Goal: Information Seeking & Learning: Learn about a topic

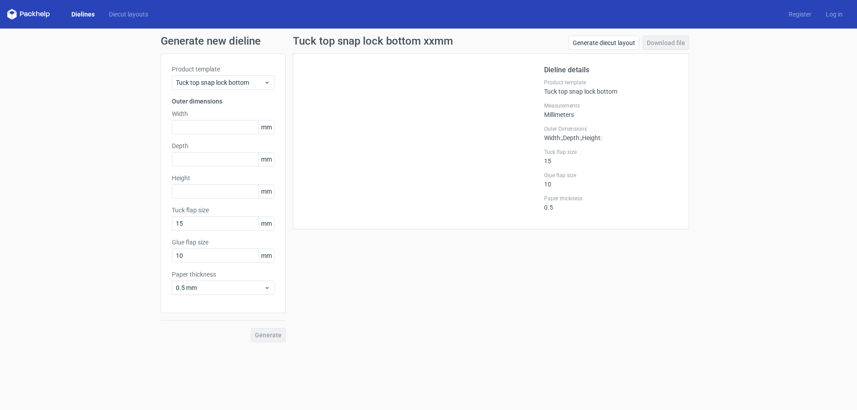
click at [666, 42] on div "Generate diecut layout Download file" at bounding box center [629, 45] width 121 height 18
click at [615, 43] on link "Generate diecut layout" at bounding box center [604, 43] width 71 height 14
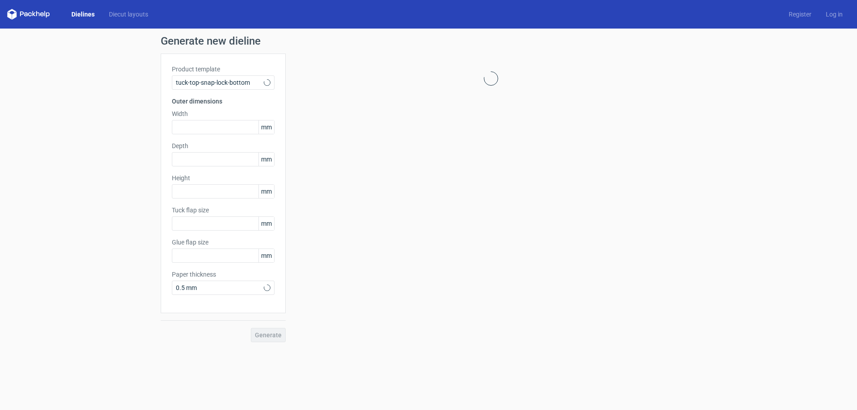
type input "15"
type input "10"
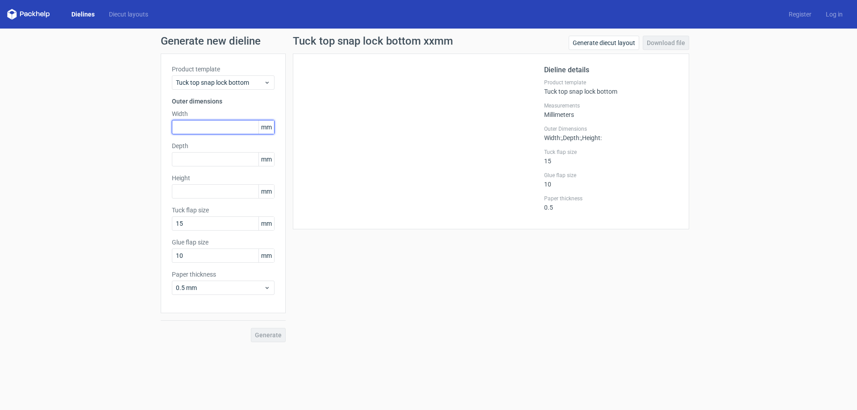
click at [184, 128] on input "text" at bounding box center [223, 127] width 103 height 14
type input "300"
click at [192, 159] on input "text" at bounding box center [223, 159] width 103 height 14
click at [534, 350] on form "Generate new dieline Product template Tuck top snap lock bottom Outer dimension…" at bounding box center [428, 220] width 857 height 382
click at [574, 313] on div "Tuck top snap lock bottom xxmm Generate diecut layout Download file Dieline det…" at bounding box center [491, 189] width 411 height 307
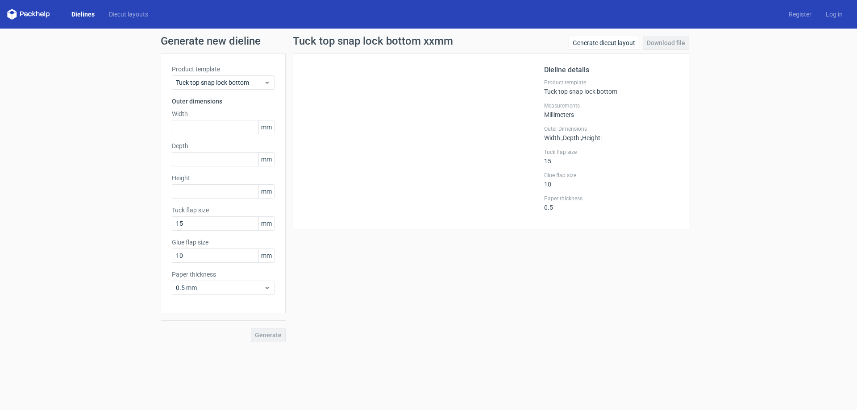
click at [613, 304] on div "Tuck top snap lock bottom xxmm Generate diecut layout Download file Dieline det…" at bounding box center [491, 189] width 411 height 307
click at [654, 351] on form "Generate new dieline Product template Tuck top snap lock bottom Outer dimension…" at bounding box center [428, 220] width 857 height 382
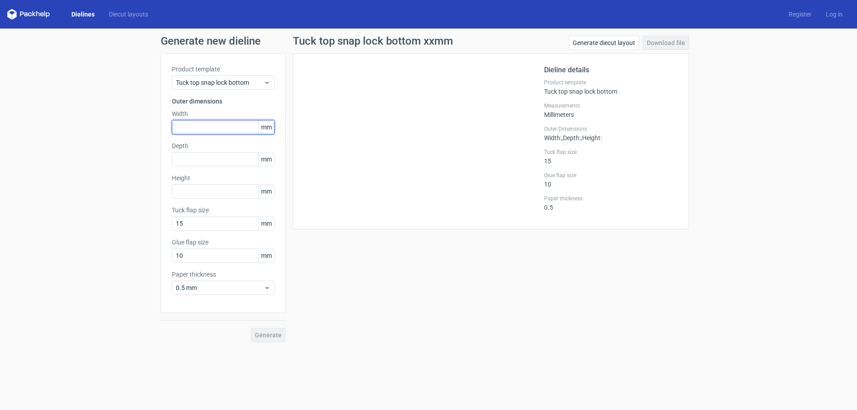
click at [196, 129] on input "text" at bounding box center [223, 127] width 103 height 14
type input "300"
click at [206, 165] on input "text" at bounding box center [223, 159] width 103 height 14
type input "70"
click at [198, 192] on input "text" at bounding box center [223, 191] width 103 height 14
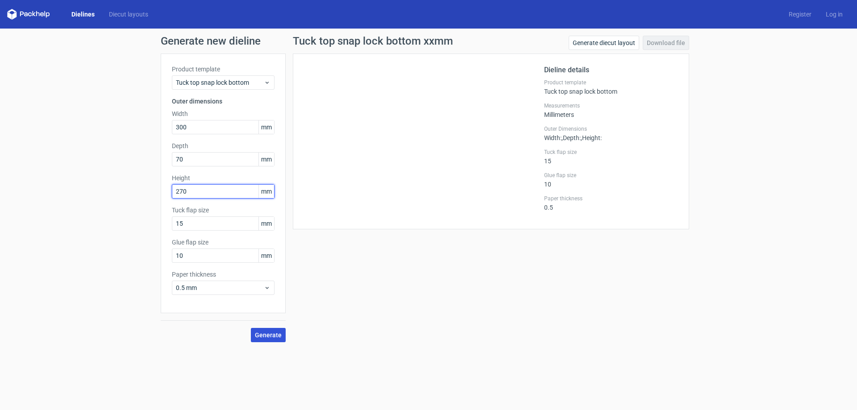
type input "270"
click at [258, 334] on span "Generate" at bounding box center [268, 335] width 27 height 6
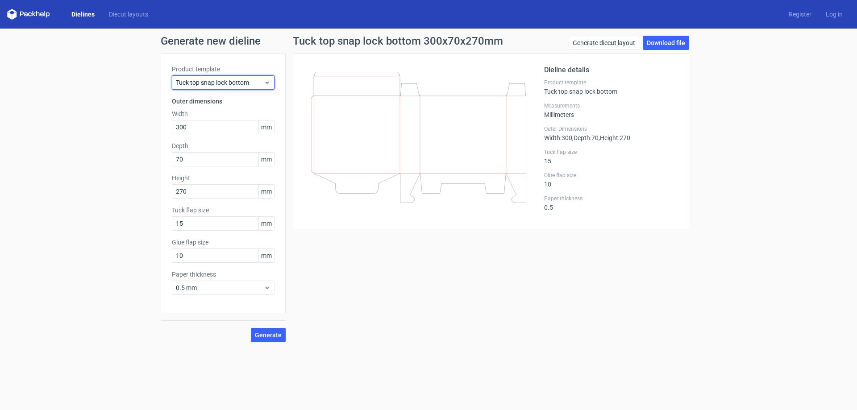
click at [209, 83] on span "Tuck top snap lock bottom" at bounding box center [220, 82] width 88 height 9
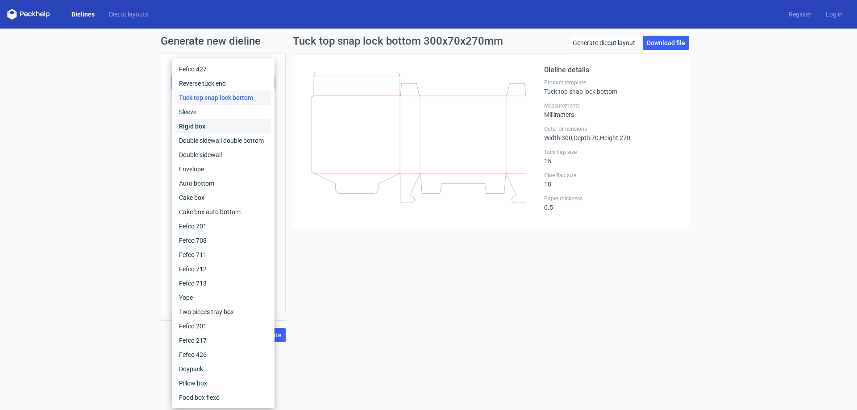
click at [220, 125] on div "Rigid box" at bounding box center [224, 126] width 96 height 14
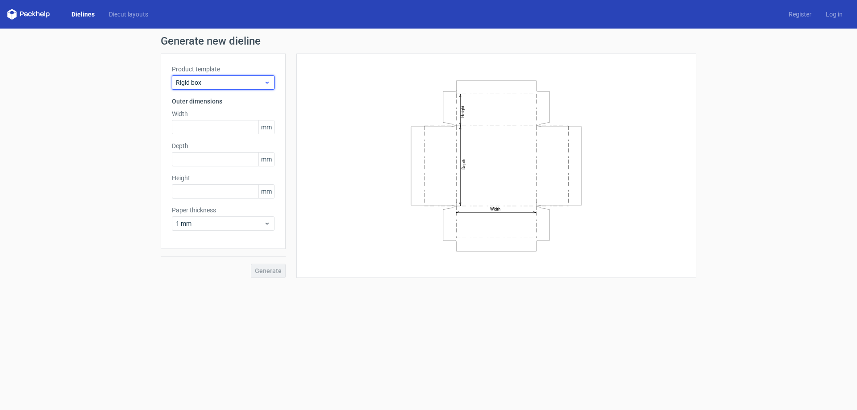
click at [216, 84] on span "Rigid box" at bounding box center [220, 82] width 88 height 9
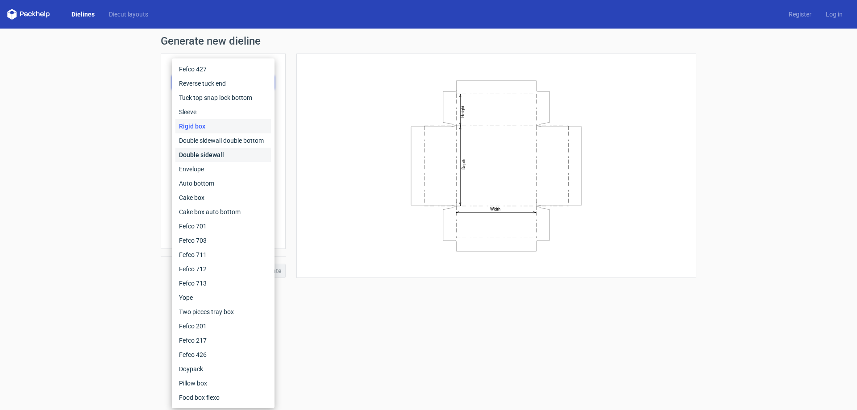
click at [217, 154] on div "Double sidewall" at bounding box center [224, 155] width 96 height 14
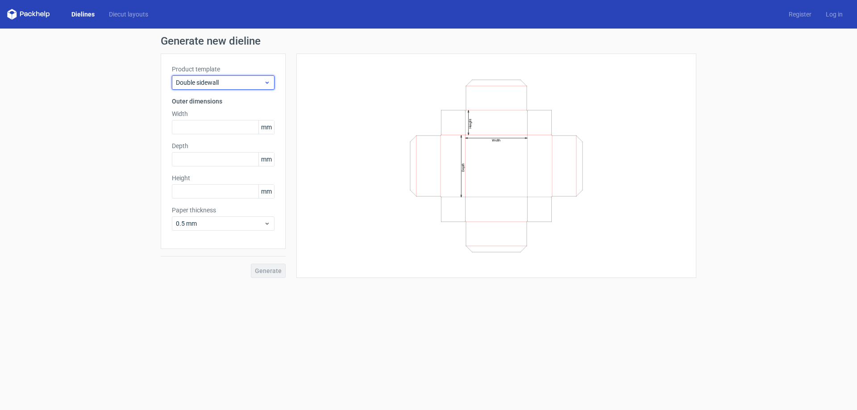
click at [227, 85] on span "Double sidewall" at bounding box center [220, 82] width 88 height 9
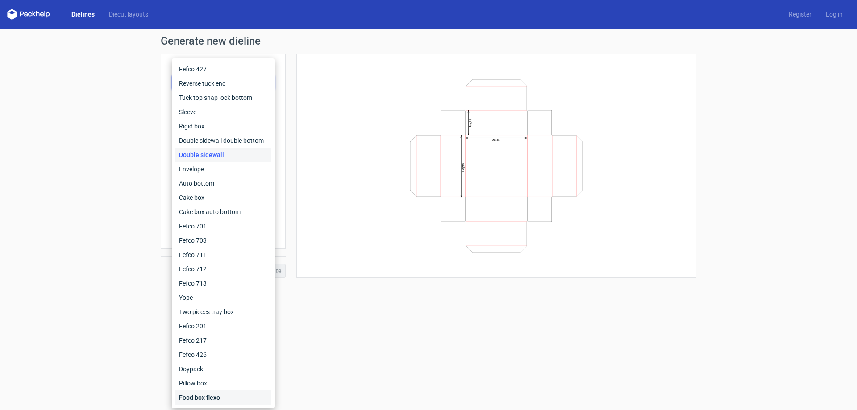
click at [196, 401] on div "Food box flexo" at bounding box center [224, 398] width 96 height 14
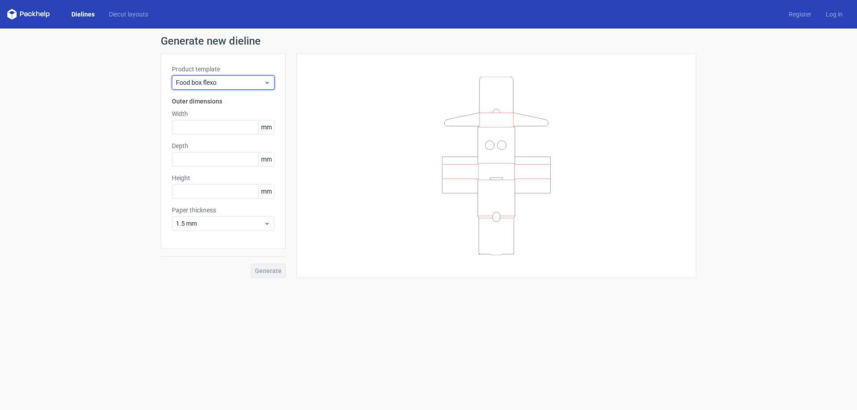
click at [229, 82] on span "Food box flexo" at bounding box center [220, 82] width 88 height 9
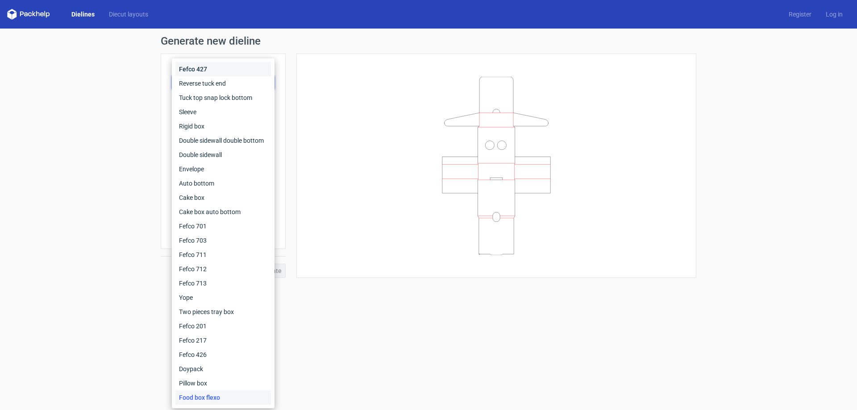
click at [232, 72] on div "Fefco 427" at bounding box center [224, 69] width 96 height 14
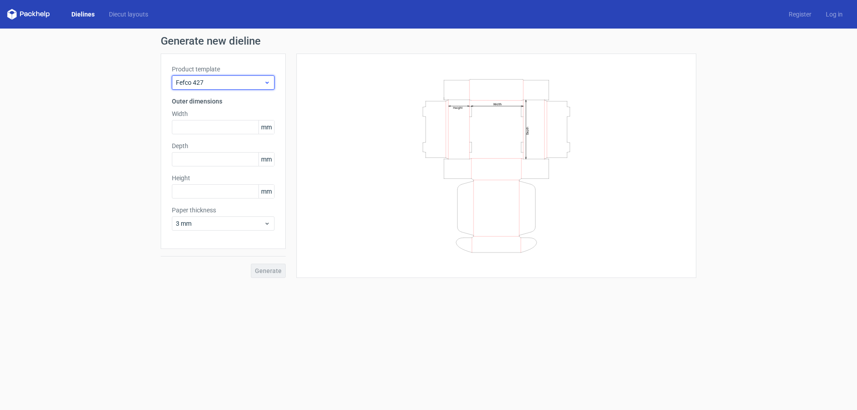
click at [235, 78] on span "Fefco 427" at bounding box center [220, 82] width 88 height 9
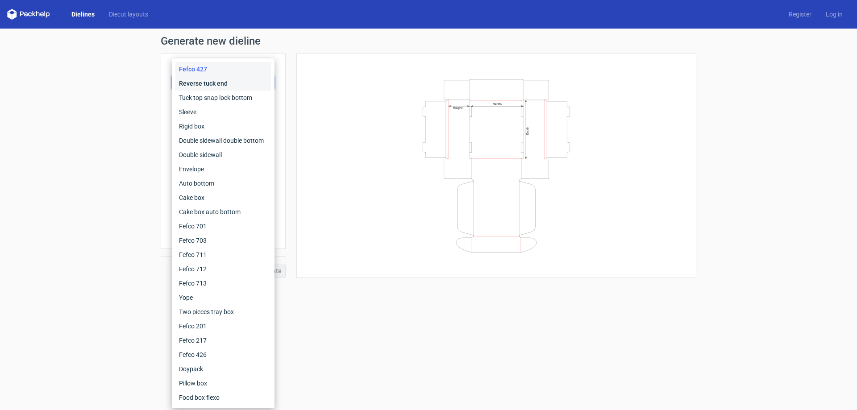
click at [237, 87] on div "Reverse tuck end" at bounding box center [224, 83] width 96 height 14
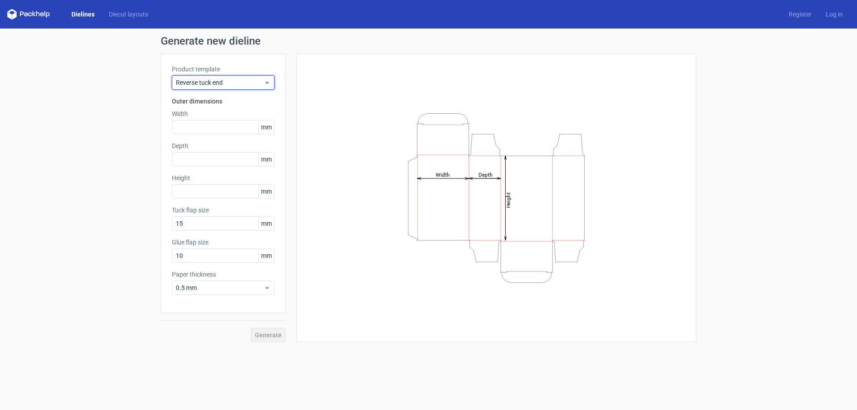
click at [237, 82] on span "Reverse tuck end" at bounding box center [220, 82] width 88 height 9
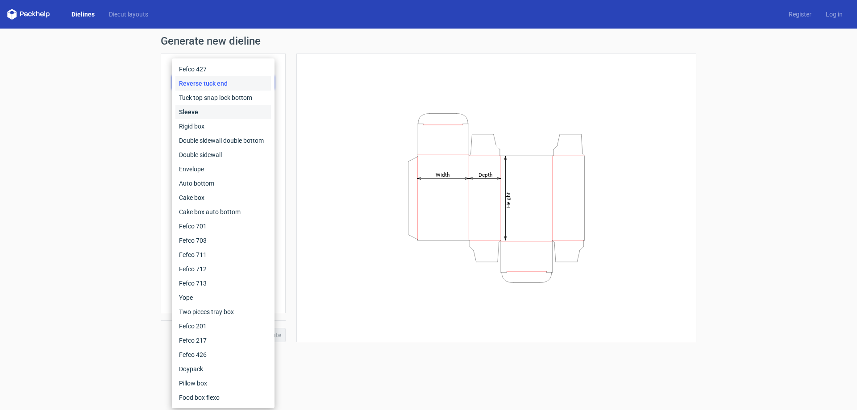
click at [232, 106] on div "Sleeve" at bounding box center [224, 112] width 96 height 14
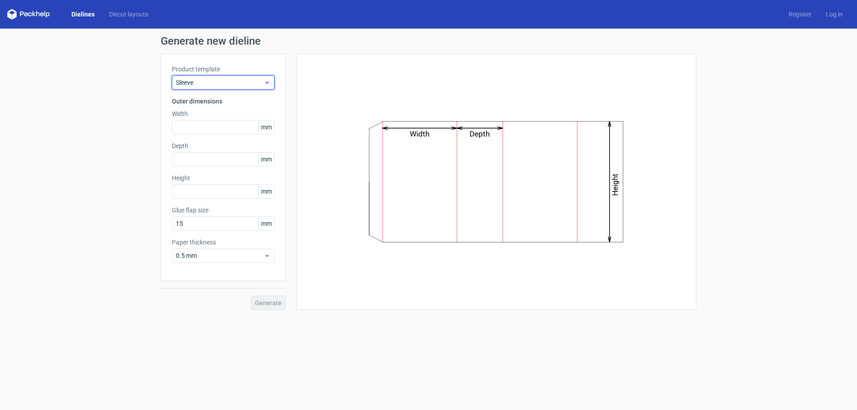
click at [238, 86] on span "Sleeve" at bounding box center [220, 82] width 88 height 9
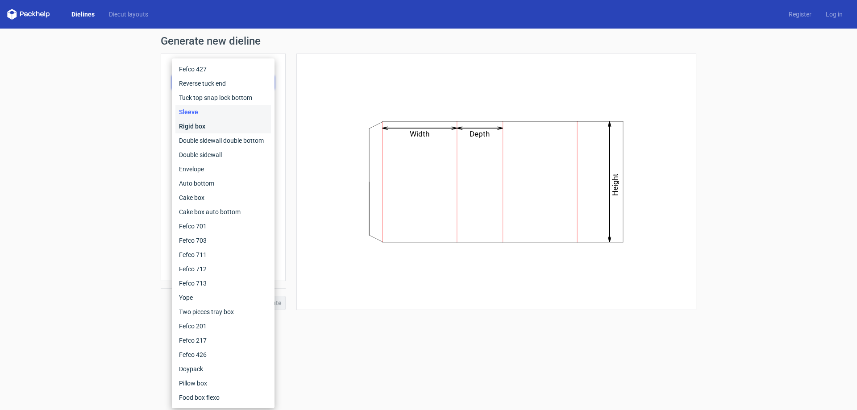
click at [234, 125] on div "Rigid box" at bounding box center [224, 126] width 96 height 14
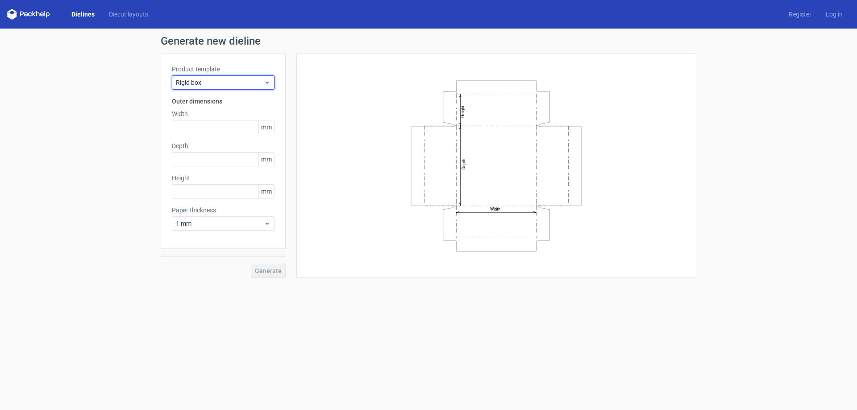
click at [243, 80] on span "Rigid box" at bounding box center [220, 82] width 88 height 9
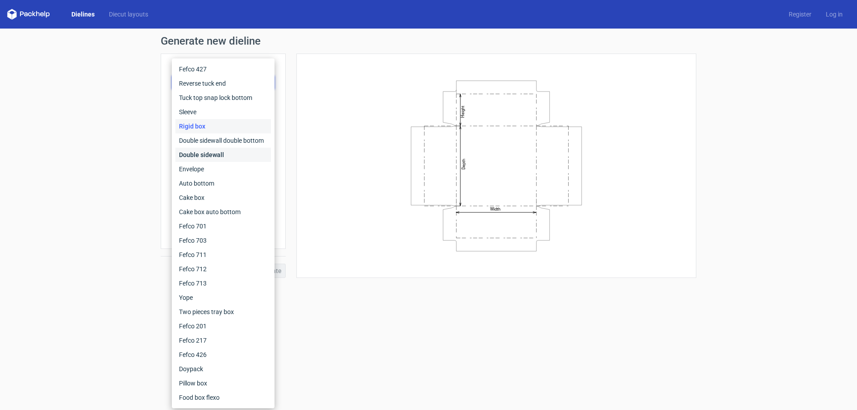
click at [234, 152] on div "Double sidewall" at bounding box center [224, 155] width 96 height 14
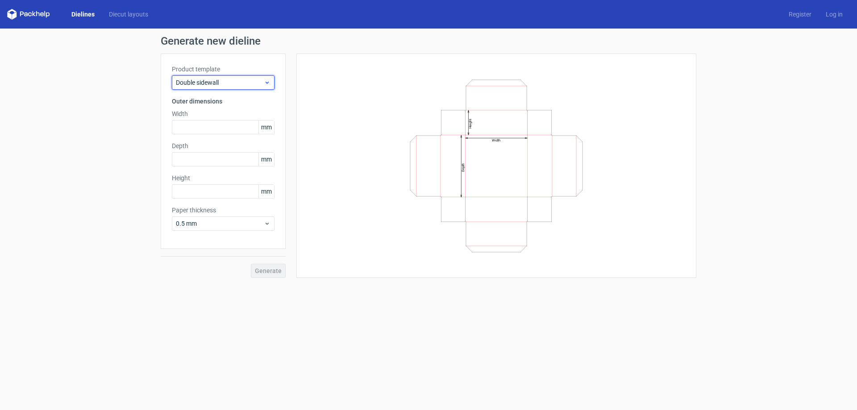
click at [252, 83] on span "Double sidewall" at bounding box center [220, 82] width 88 height 9
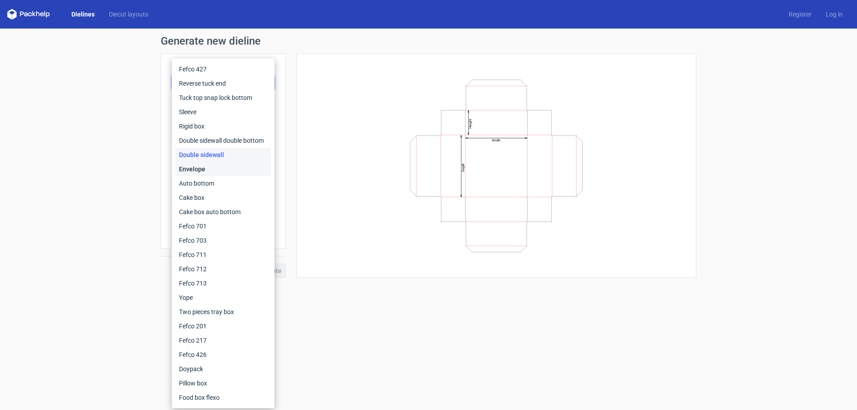
click at [234, 165] on div "Envelope" at bounding box center [224, 169] width 96 height 14
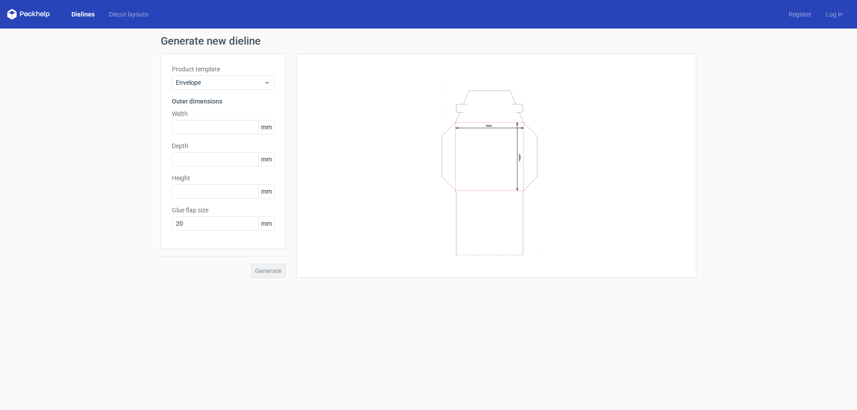
click at [244, 75] on div "Product template Envelope" at bounding box center [223, 77] width 103 height 25
click at [243, 84] on span "Envelope" at bounding box center [220, 82] width 88 height 9
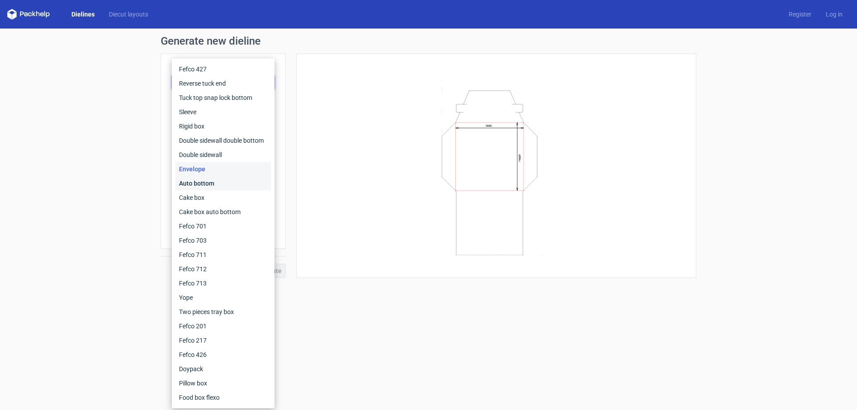
click at [229, 184] on div "Auto bottom" at bounding box center [224, 183] width 96 height 14
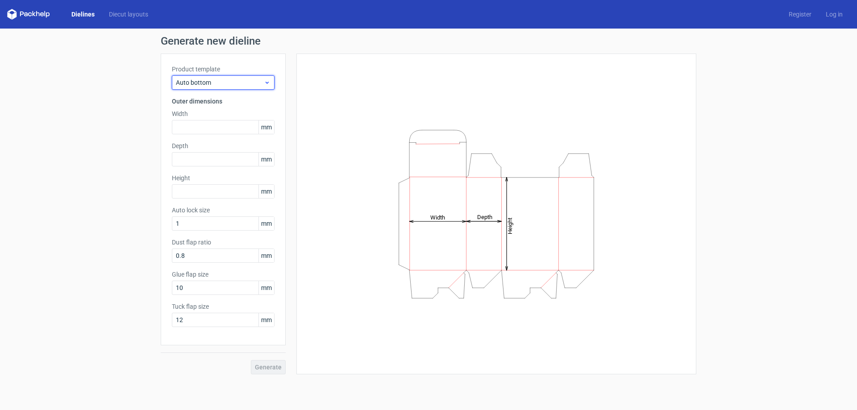
click at [250, 85] on span "Auto bottom" at bounding box center [220, 82] width 88 height 9
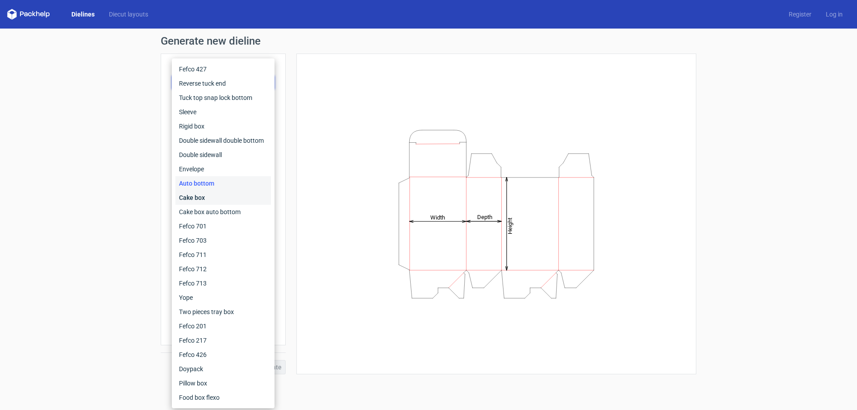
click at [230, 197] on div "Cake box" at bounding box center [224, 198] width 96 height 14
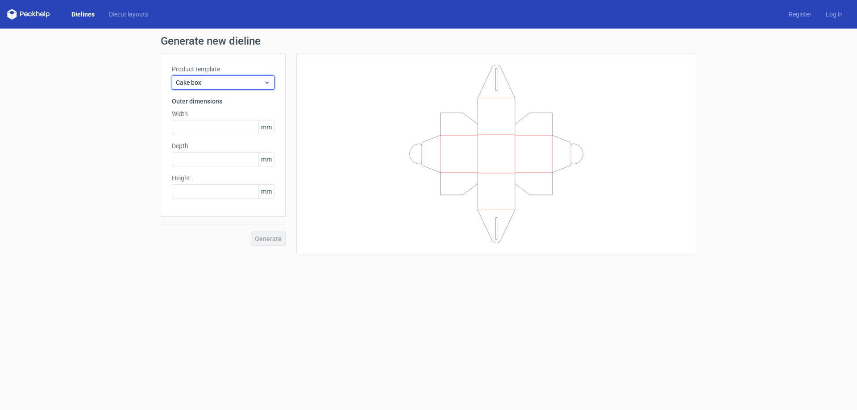
click at [247, 76] on div "Cake box" at bounding box center [223, 82] width 103 height 14
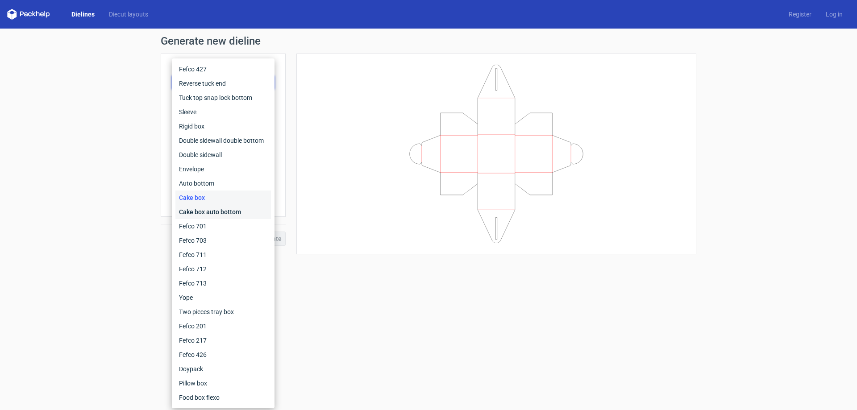
click at [225, 213] on div "Cake box auto bottom" at bounding box center [224, 212] width 96 height 14
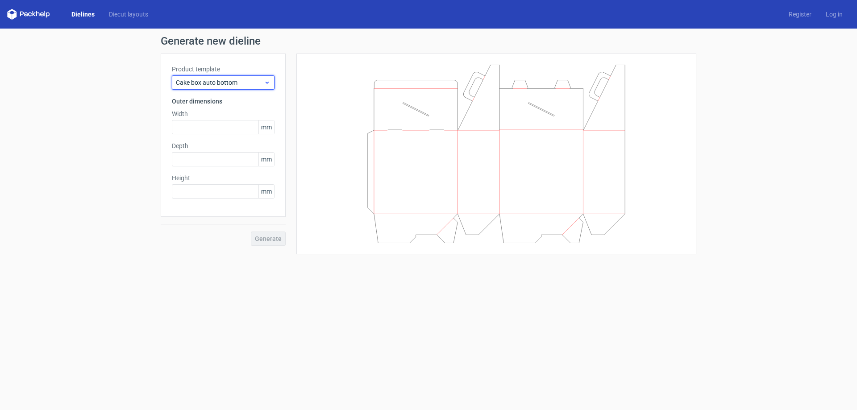
click at [243, 84] on span "Cake box auto bottom" at bounding box center [220, 82] width 88 height 9
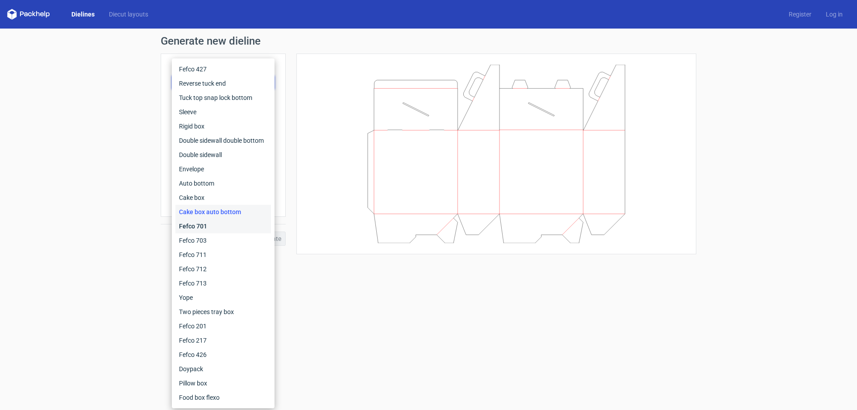
click at [222, 229] on div "Fefco 701" at bounding box center [224, 226] width 96 height 14
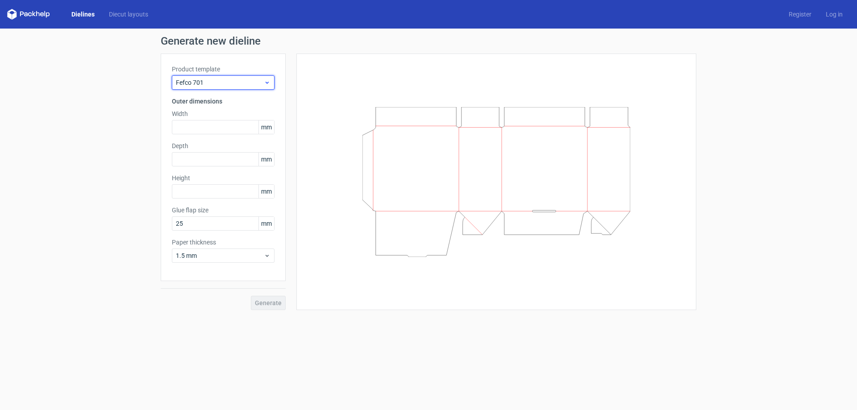
click at [247, 87] on span "Fefco 701" at bounding box center [220, 82] width 88 height 9
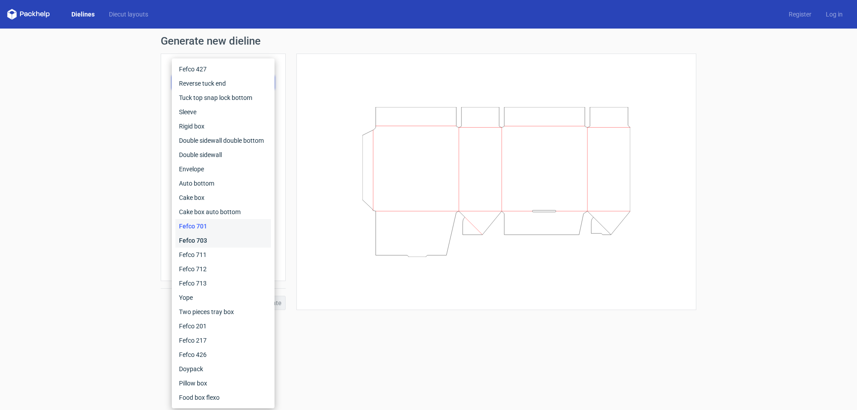
click at [221, 241] on div "Fefco 703" at bounding box center [224, 241] width 96 height 14
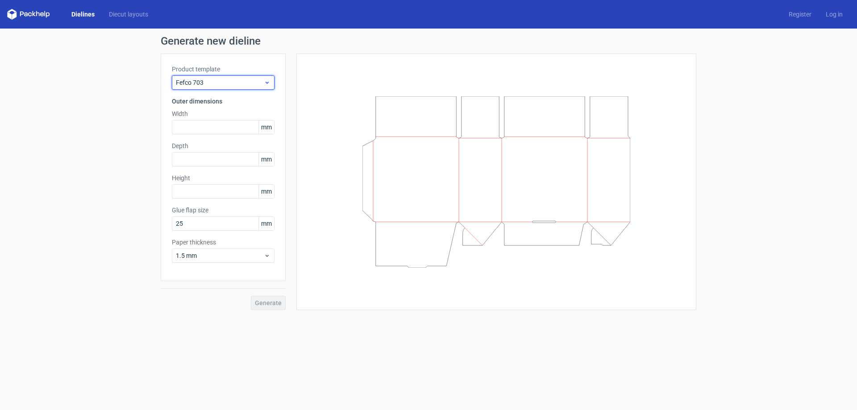
click at [251, 84] on span "Fefco 703" at bounding box center [220, 82] width 88 height 9
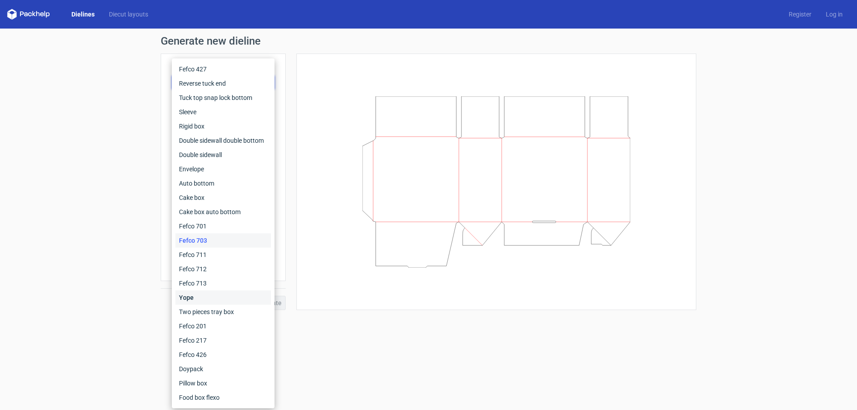
click at [210, 297] on div "Yope" at bounding box center [224, 298] width 96 height 14
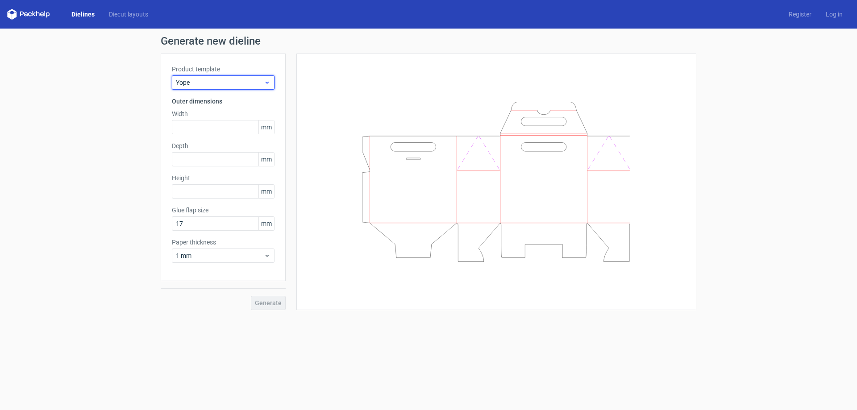
click at [251, 88] on div "Yope" at bounding box center [223, 82] width 103 height 14
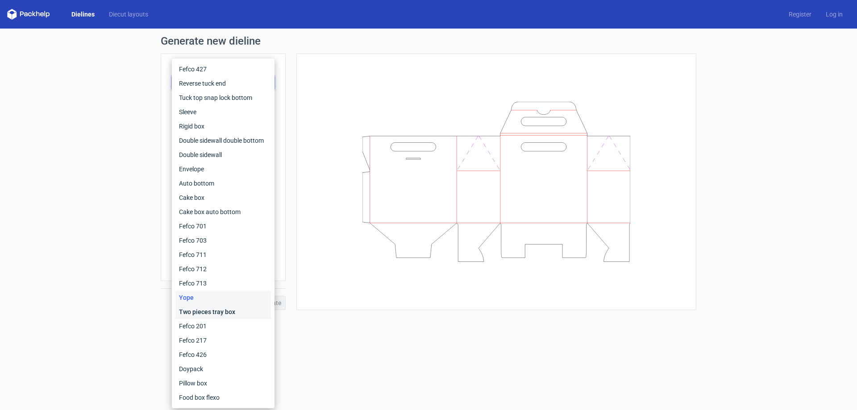
click at [223, 317] on div "Two pieces tray box" at bounding box center [224, 312] width 96 height 14
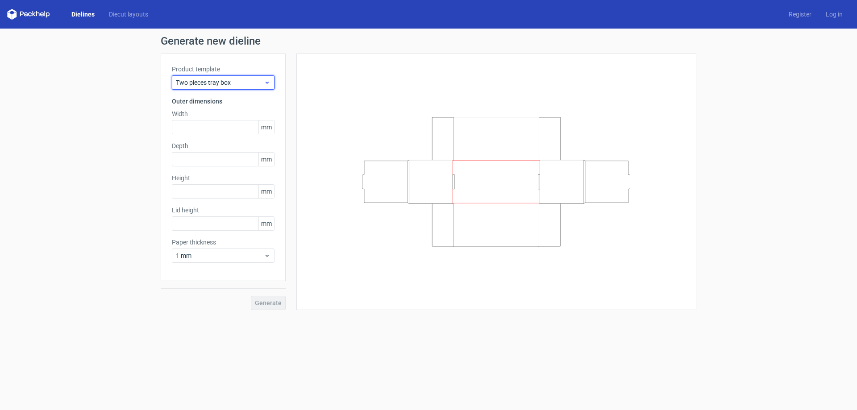
click at [258, 88] on div "Two pieces tray box" at bounding box center [223, 82] width 103 height 14
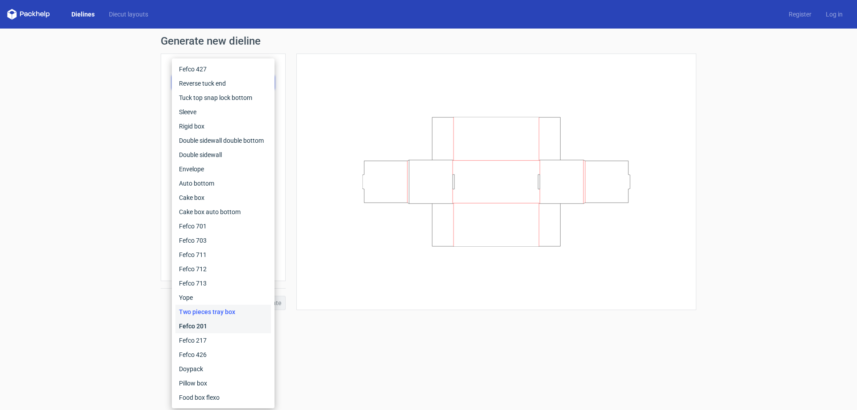
click at [220, 327] on div "Fefco 201" at bounding box center [224, 326] width 96 height 14
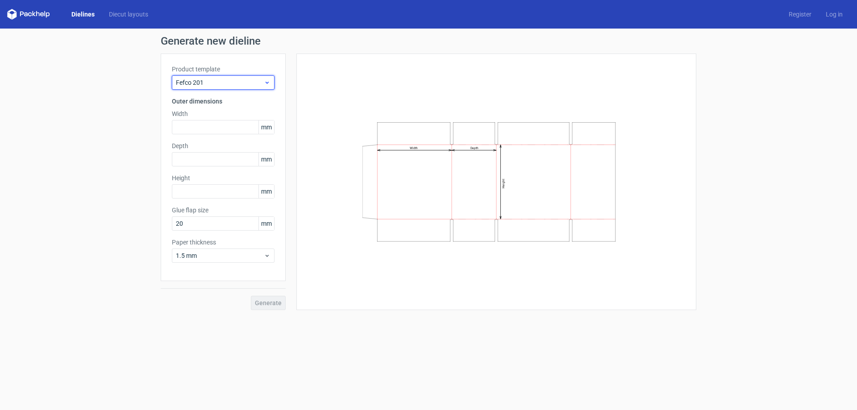
click at [256, 75] on div "Fefco 201" at bounding box center [223, 82] width 103 height 14
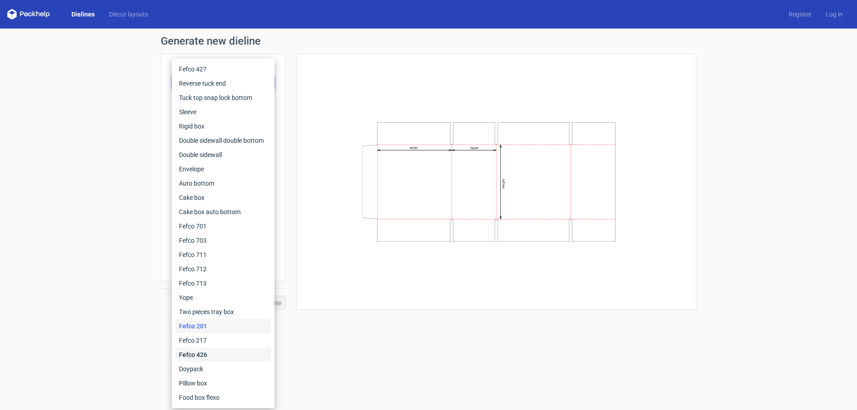
click at [212, 354] on div "Fefco 426" at bounding box center [224, 355] width 96 height 14
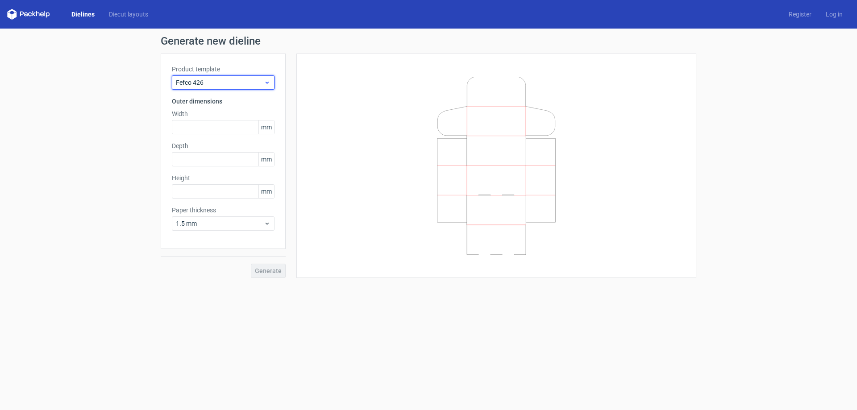
click at [250, 85] on span "Fefco 426" at bounding box center [220, 82] width 88 height 9
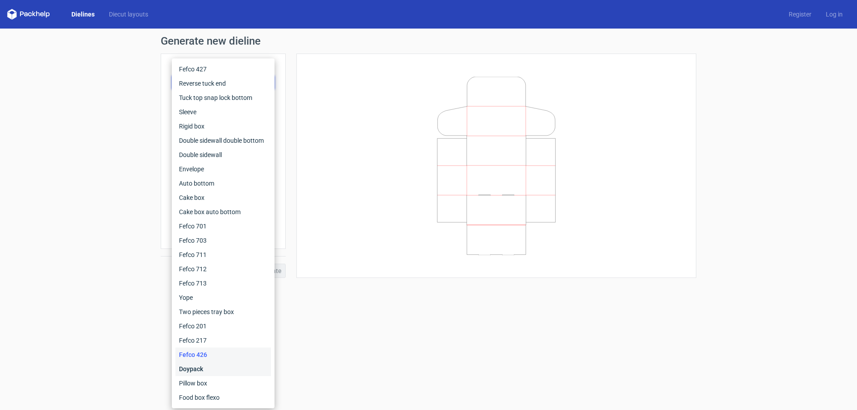
click at [217, 373] on div "Doypack" at bounding box center [224, 369] width 96 height 14
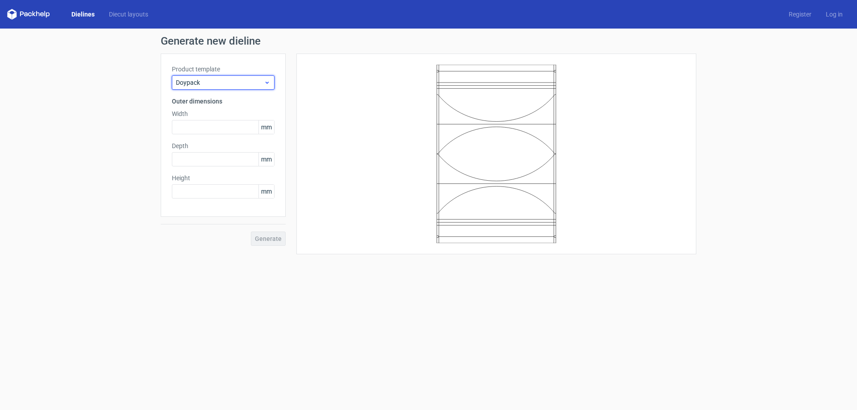
click at [267, 83] on use at bounding box center [267, 83] width 3 height 2
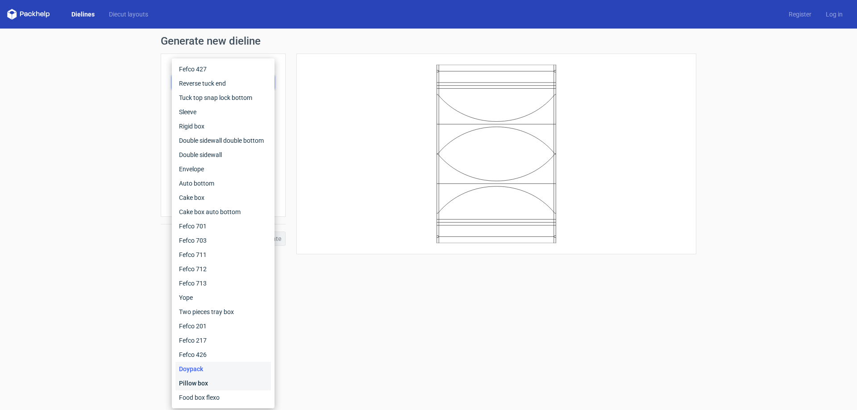
click at [211, 385] on div "Pillow box" at bounding box center [224, 383] width 96 height 14
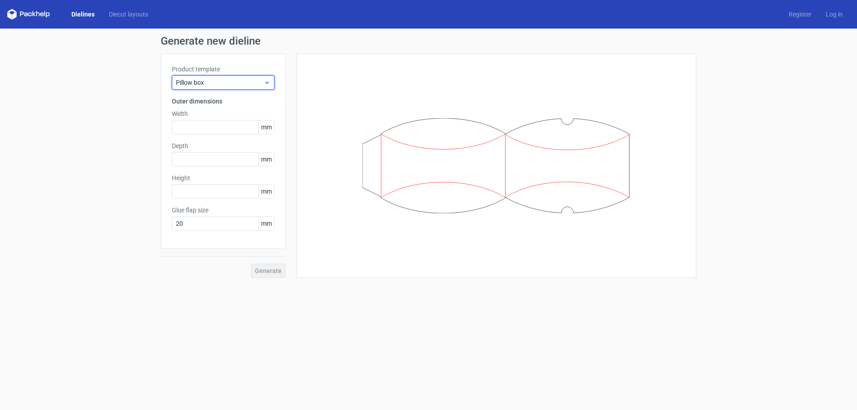
click at [271, 81] on div "Pillow box" at bounding box center [223, 82] width 103 height 14
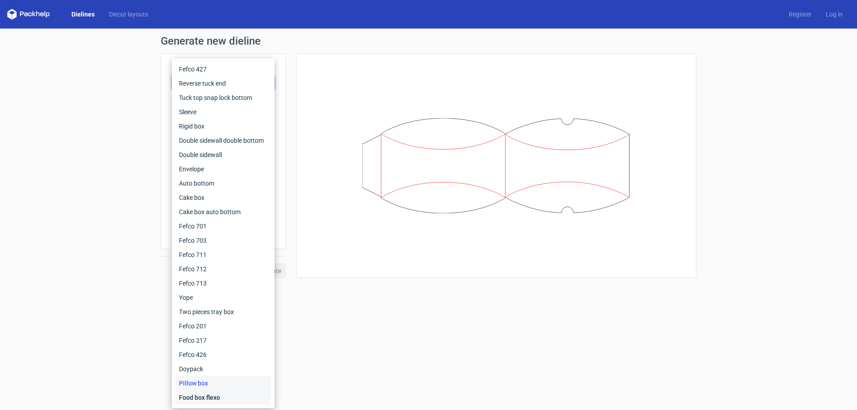
click at [214, 400] on div "Food box flexo" at bounding box center [224, 398] width 96 height 14
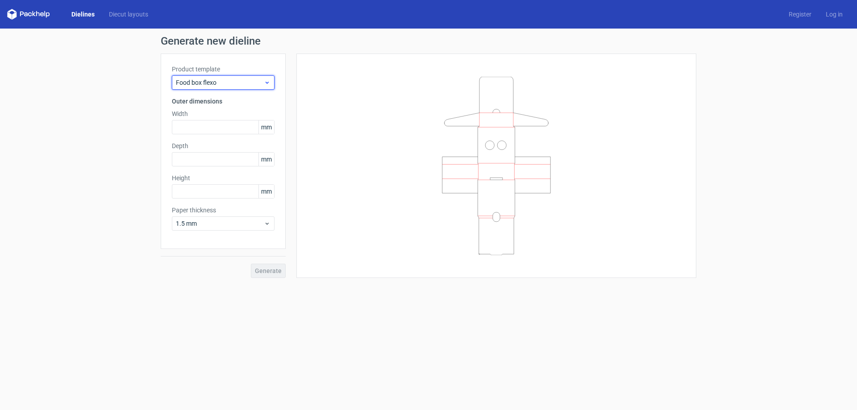
click at [232, 83] on span "Food box flexo" at bounding box center [220, 82] width 88 height 9
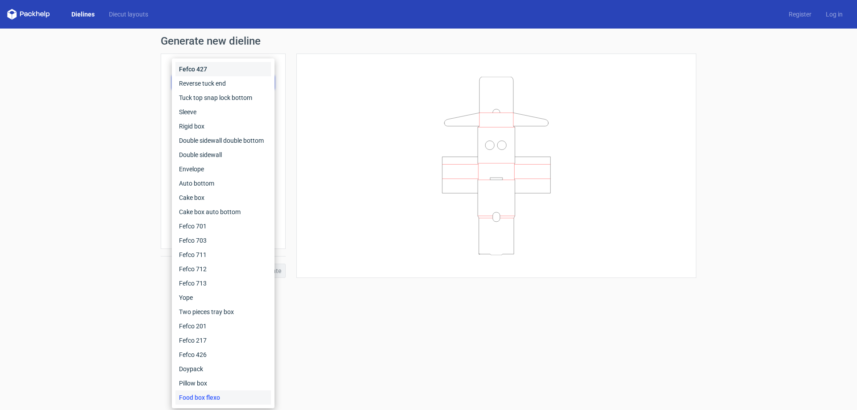
click at [235, 71] on div "Fefco 427" at bounding box center [224, 69] width 96 height 14
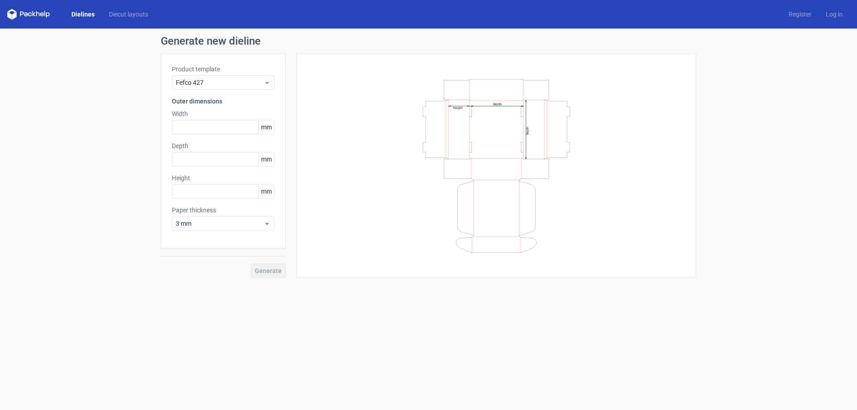
click at [235, 71] on label "Product template" at bounding box center [223, 69] width 103 height 9
click at [326, 327] on form "Generate new dieline Product template Fefco 427 Outer dimensions Width mm Depth…" at bounding box center [428, 220] width 857 height 382
click at [291, 309] on form "Generate new dieline Product template Fefco 427 Outer dimensions Width mm Depth…" at bounding box center [428, 220] width 857 height 382
